Goal: Task Accomplishment & Management: Complete application form

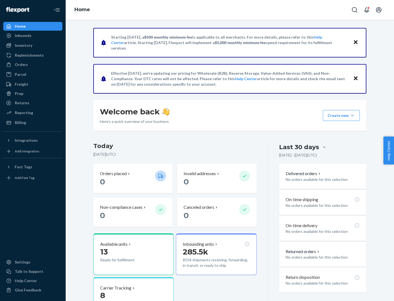
click at [353, 116] on button "Create new Create new inbound Create new order Create new product" at bounding box center [341, 115] width 37 height 11
click at [33, 36] on div "Inbounds" at bounding box center [33, 36] width 58 height 8
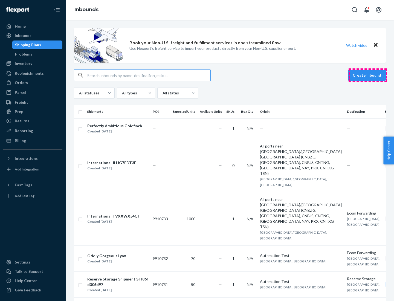
click at [368, 75] on button "Create inbound" at bounding box center [367, 75] width 38 height 11
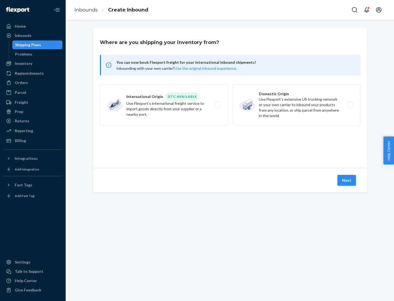
click at [297, 105] on label "Domestic Origin Use Flexport’s extensive US trucking network or your own carrie…" at bounding box center [297, 104] width 128 height 41
click at [350, 105] on input "Domestic Origin Use Flexport’s extensive US trucking network or your own carrie…" at bounding box center [352, 105] width 4 height 4
radio input "true"
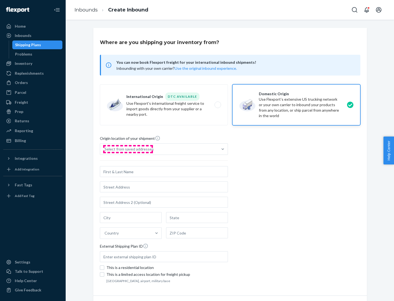
click at [128, 149] on div "Select from saved addresses" at bounding box center [129, 149] width 49 height 5
click at [105, 149] on input "Select from saved addresses" at bounding box center [105, 149] width 1 height 5
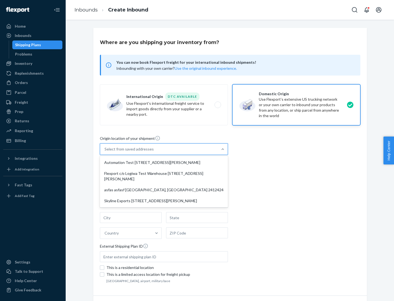
scroll to position [2, 0]
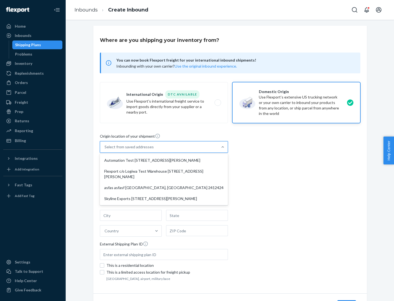
click at [164, 160] on div "Automation Test [STREET_ADDRESS][PERSON_NAME]" at bounding box center [164, 160] width 126 height 11
click at [105, 150] on input "option Automation Test [STREET_ADDRESS][PERSON_NAME] focused, 1 of 4. 4 results…" at bounding box center [105, 146] width 1 height 5
type input "Automation Test"
type input "9th Floor"
type input "[GEOGRAPHIC_DATA]"
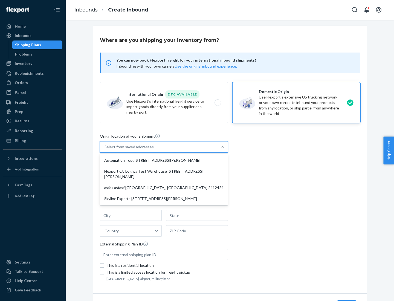
type input "CA"
type input "94104"
type input "[STREET_ADDRESS][PERSON_NAME]"
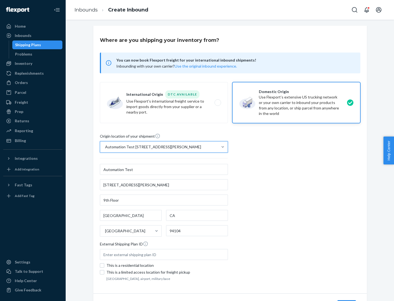
scroll to position [32, 0]
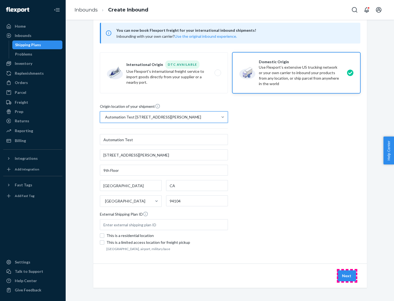
click at [347, 276] on button "Next" at bounding box center [347, 276] width 19 height 11
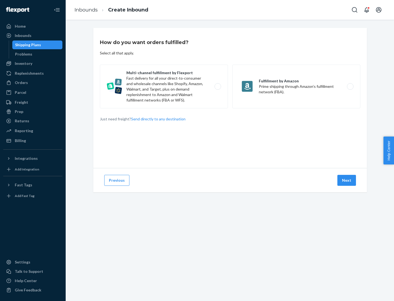
click at [164, 87] on label "Multi-channel fulfillment by Flexport Fast delivery for all your direct-to-cons…" at bounding box center [164, 87] width 128 height 44
click at [218, 87] on input "Multi-channel fulfillment by Flexport Fast delivery for all your direct-to-cons…" at bounding box center [220, 87] width 4 height 4
radio input "true"
click at [347, 180] on button "Next" at bounding box center [347, 180] width 19 height 11
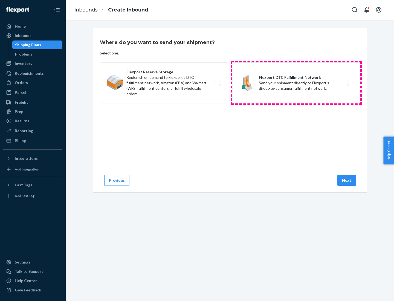
click at [297, 83] on label "Flexport DTC Fulfillment Network Send your shipment directly to Flexport's dire…" at bounding box center [297, 82] width 128 height 41
click at [350, 83] on input "Flexport DTC Fulfillment Network Send your shipment directly to Flexport's dire…" at bounding box center [352, 83] width 4 height 4
radio input "true"
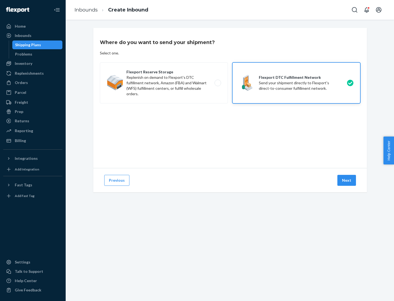
click at [347, 180] on button "Next" at bounding box center [347, 180] width 19 height 11
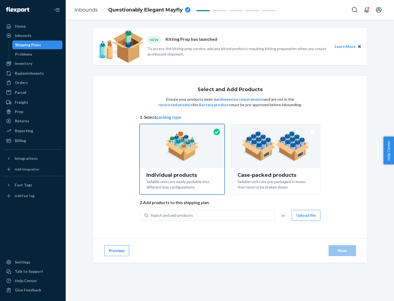
click at [276, 146] on img at bounding box center [276, 146] width 68 height 30
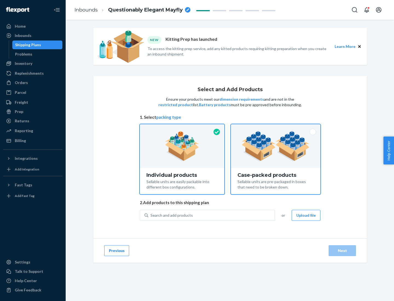
click at [276, 128] on input "Case-packed products Sellable units are pre-packaged in boxes that need to be b…" at bounding box center [276, 126] width 4 height 4
radio input "true"
radio input "false"
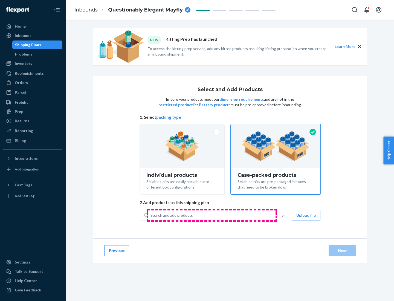
click at [212, 215] on div "Search and add products" at bounding box center [211, 216] width 127 height 10
click at [151, 215] on input "Search and add products" at bounding box center [151, 215] width 1 height 5
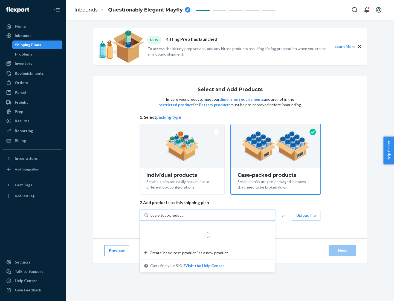
type input "basic-test-product-1"
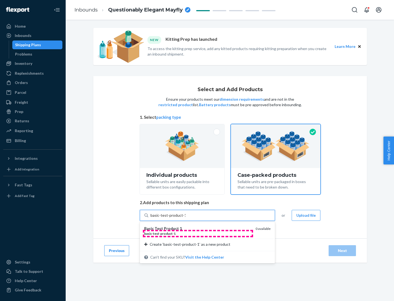
click at [198, 234] on div "basic - test - product - 1" at bounding box center [197, 233] width 107 height 5
click at [186, 218] on input "basic-test-product-1" at bounding box center [168, 215] width 35 height 5
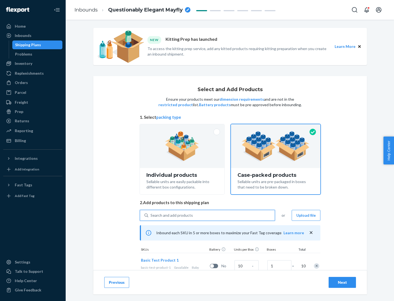
scroll to position [20, 0]
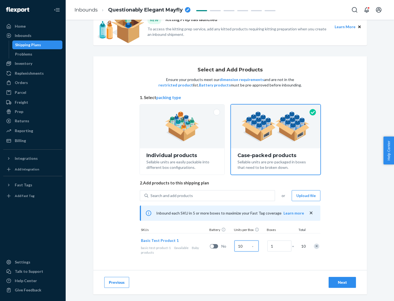
type input "10"
type input "7"
click at [343, 283] on div "Next" at bounding box center [343, 282] width 18 height 5
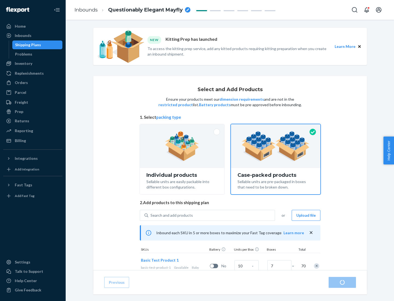
radio input "true"
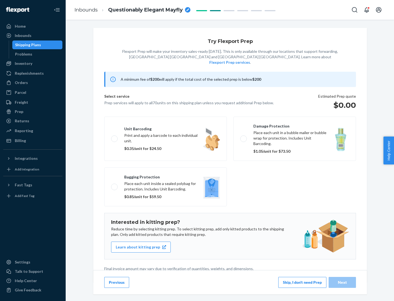
scroll to position [1, 0]
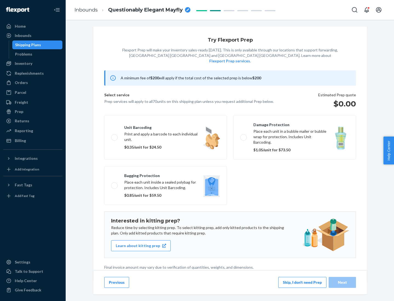
click at [166, 174] on label "Bagging protection Place each unit inside a sealed polybag for protection. Incl…" at bounding box center [165, 185] width 123 height 39
click at [115, 184] on input "Bagging protection Place each unit inside a sealed polybag for protection. Incl…" at bounding box center [113, 186] width 4 height 4
checkbox input "true"
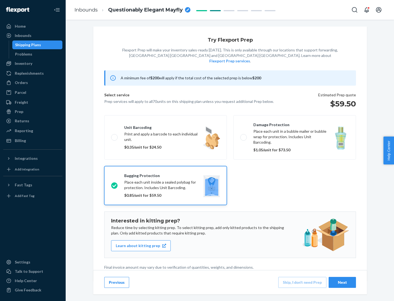
click at [343, 282] on div "Next" at bounding box center [343, 282] width 18 height 5
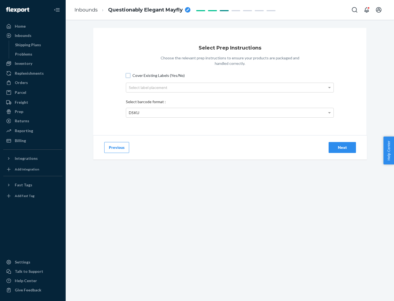
click at [128, 75] on input "Cover Existing Labels (Yes/No)" at bounding box center [128, 75] width 4 height 4
checkbox input "true"
click at [230, 87] on div "Select label placement" at bounding box center [230, 87] width 208 height 9
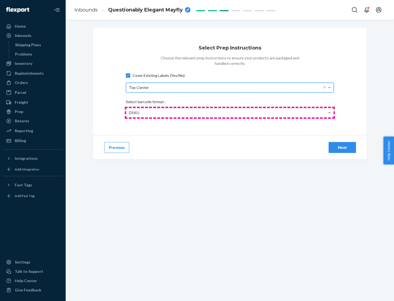
click at [230, 113] on div "DSKU" at bounding box center [230, 112] width 208 height 9
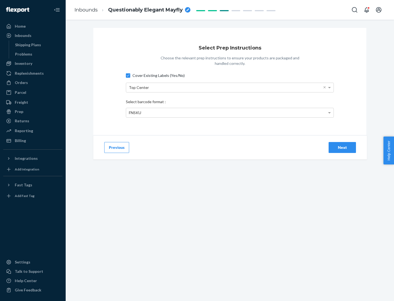
click at [343, 147] on div "Next" at bounding box center [343, 147] width 18 height 5
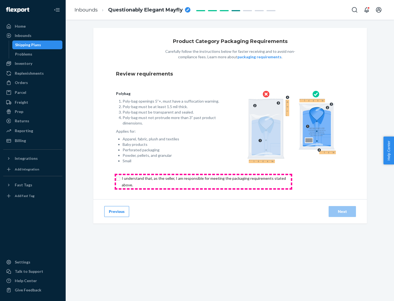
click at [203, 182] on input "checkbox" at bounding box center [207, 181] width 182 height 13
checkbox input "true"
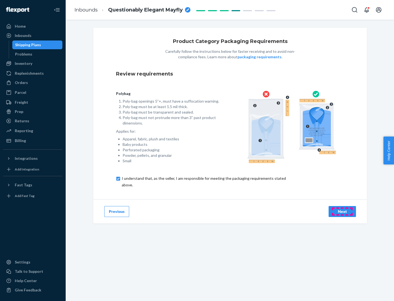
click at [343, 211] on div "Next" at bounding box center [343, 211] width 18 height 5
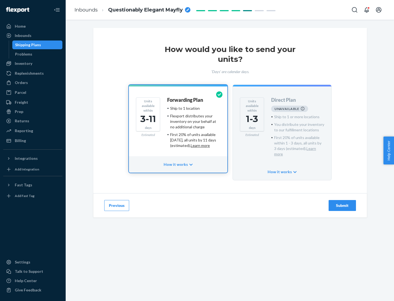
click at [186, 100] on h4 "Forwarding Plan" at bounding box center [185, 99] width 36 height 5
click at [343, 203] on div "Submit" at bounding box center [343, 205] width 18 height 5
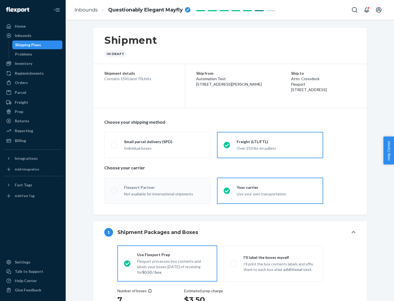
radio input "true"
radio input "false"
radio input "true"
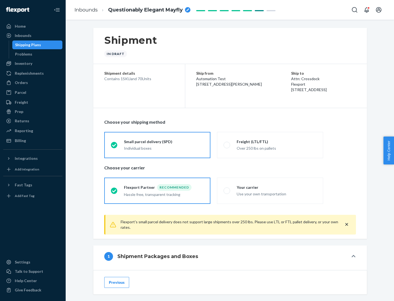
click at [164, 148] on div "Individual boxes" at bounding box center [164, 148] width 80 height 5
click at [114, 147] on input "Small parcel delivery (SPD) Individual boxes" at bounding box center [113, 145] width 4 height 4
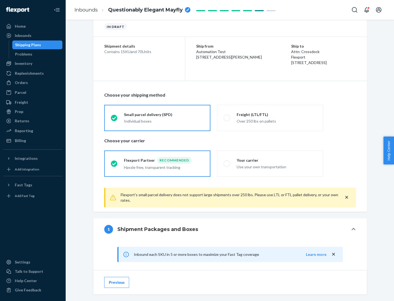
click at [277, 160] on div "Your carrier" at bounding box center [277, 160] width 80 height 5
click at [227, 162] on input "Your carrier Use your own transportation" at bounding box center [226, 164] width 4 height 4
radio input "true"
radio input "false"
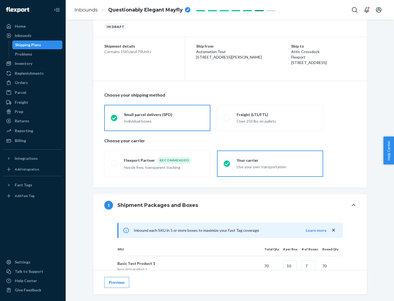
scroll to position [133, 0]
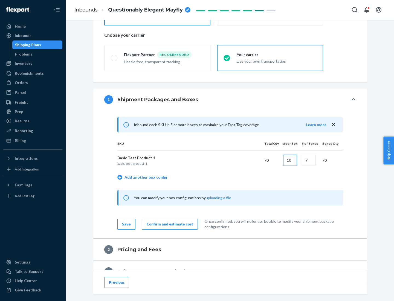
type input "10"
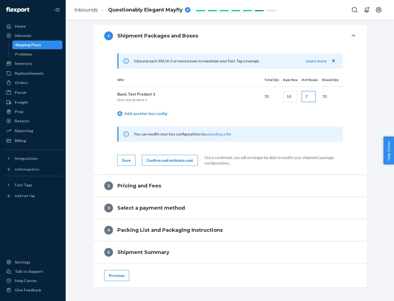
type input "7"
click at [169, 160] on div "Confirm and estimate cost" at bounding box center [170, 160] width 47 height 5
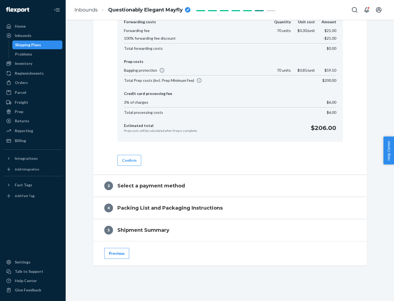
click at [129, 160] on button "Confirm" at bounding box center [129, 160] width 24 height 11
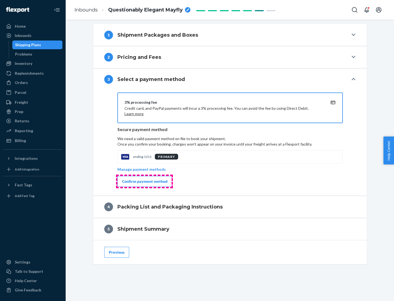
click at [144, 182] on div "Confirm payment method" at bounding box center [144, 181] width 45 height 5
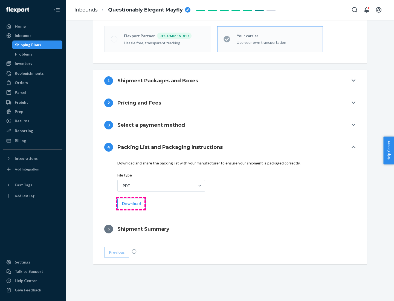
click at [131, 203] on button "Download" at bounding box center [131, 203] width 28 height 11
